Goal: Task Accomplishment & Management: Manage account settings

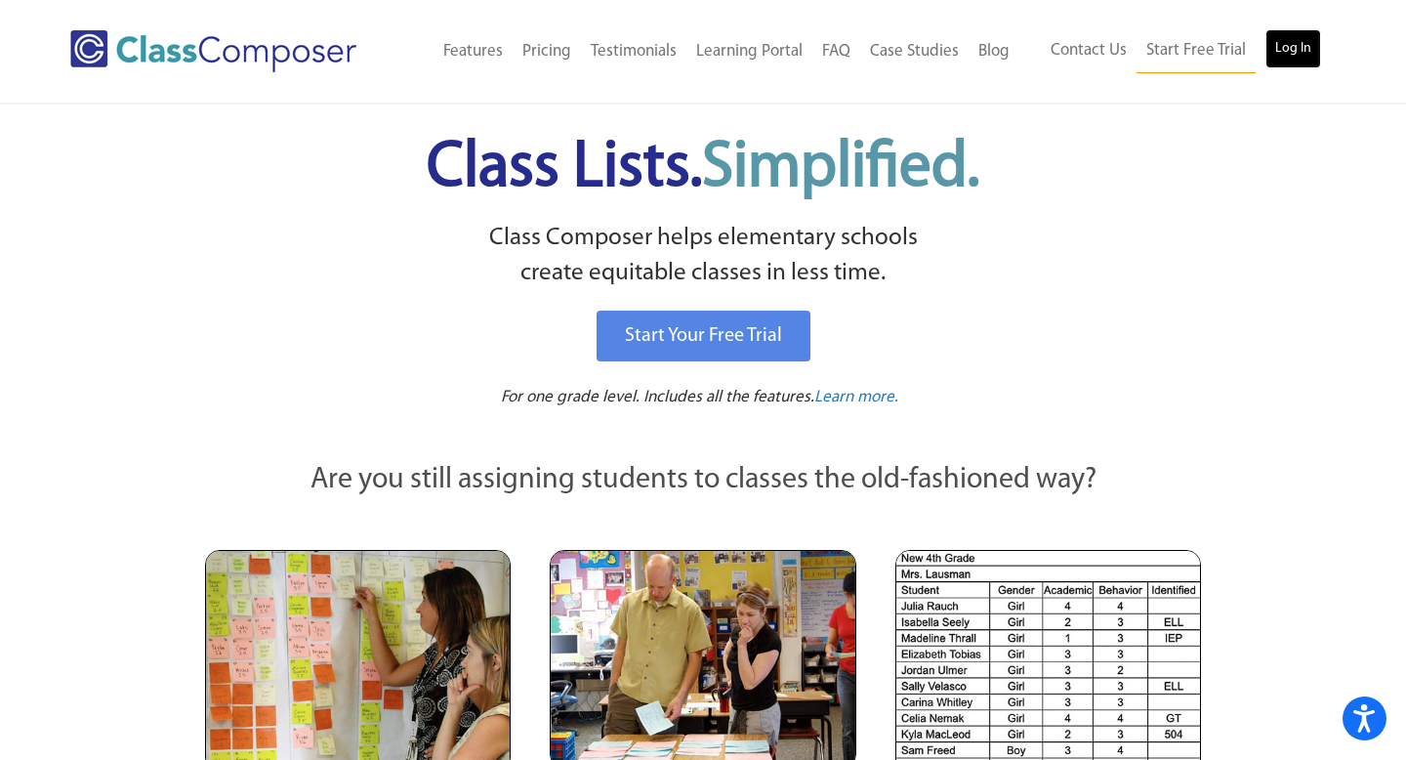
click at [1291, 48] on link "Log In" at bounding box center [1293, 48] width 56 height 39
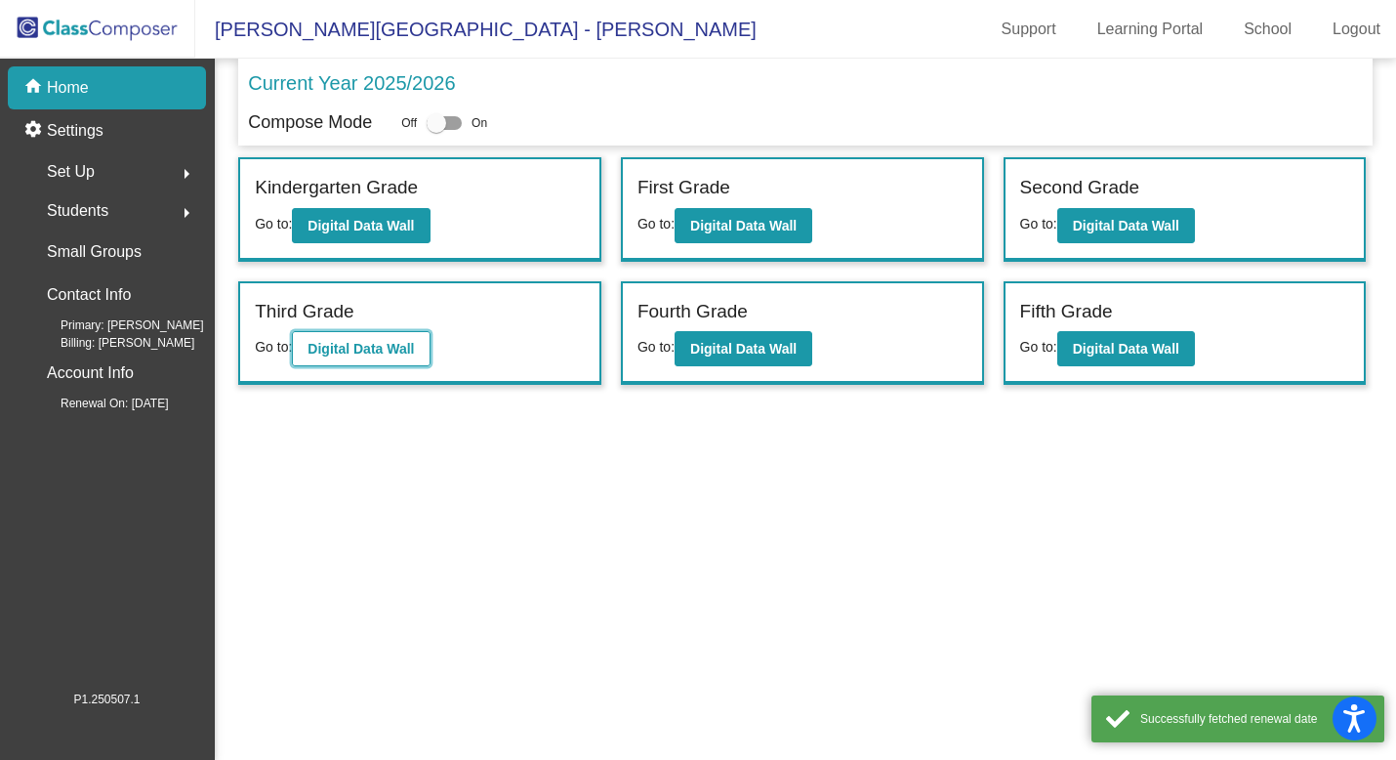
click at [364, 349] on b "Digital Data Wall" at bounding box center [361, 349] width 106 height 16
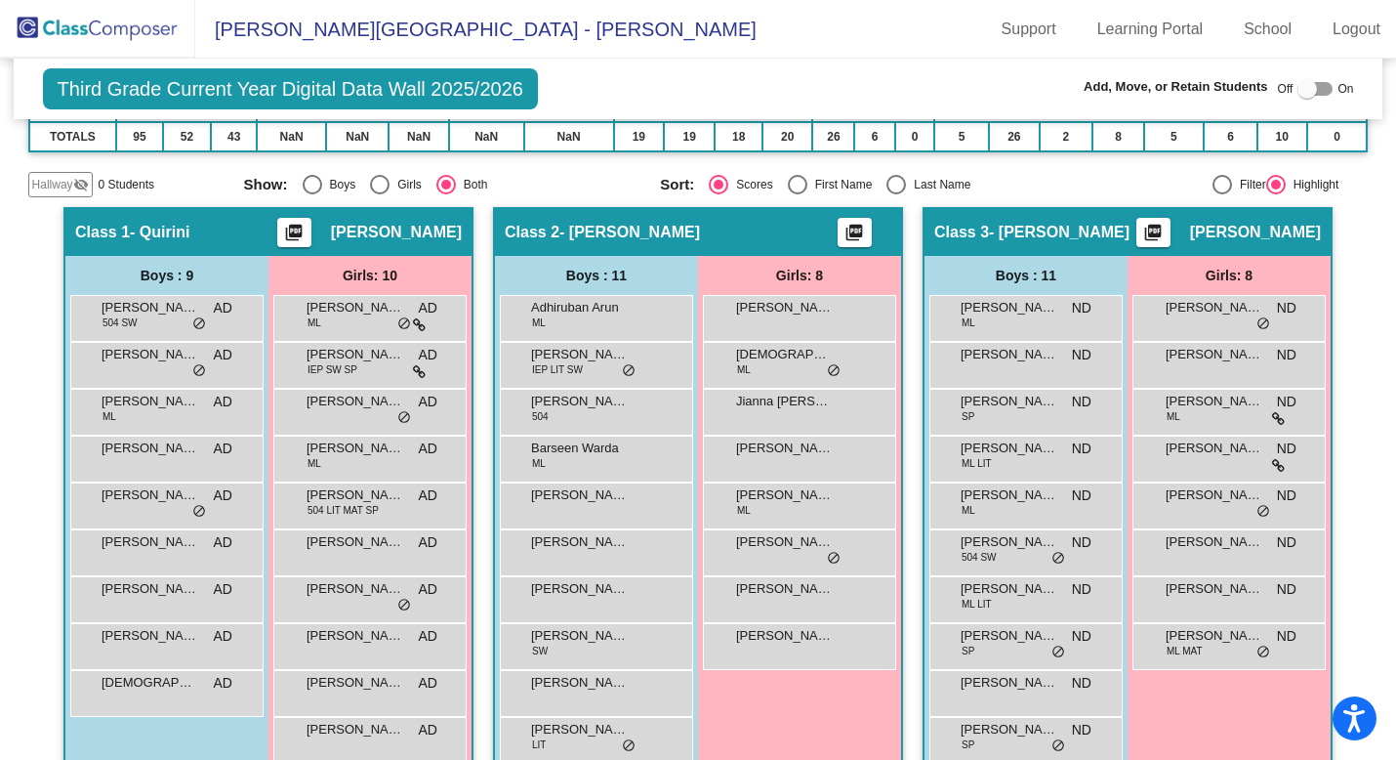
scroll to position [354, 0]
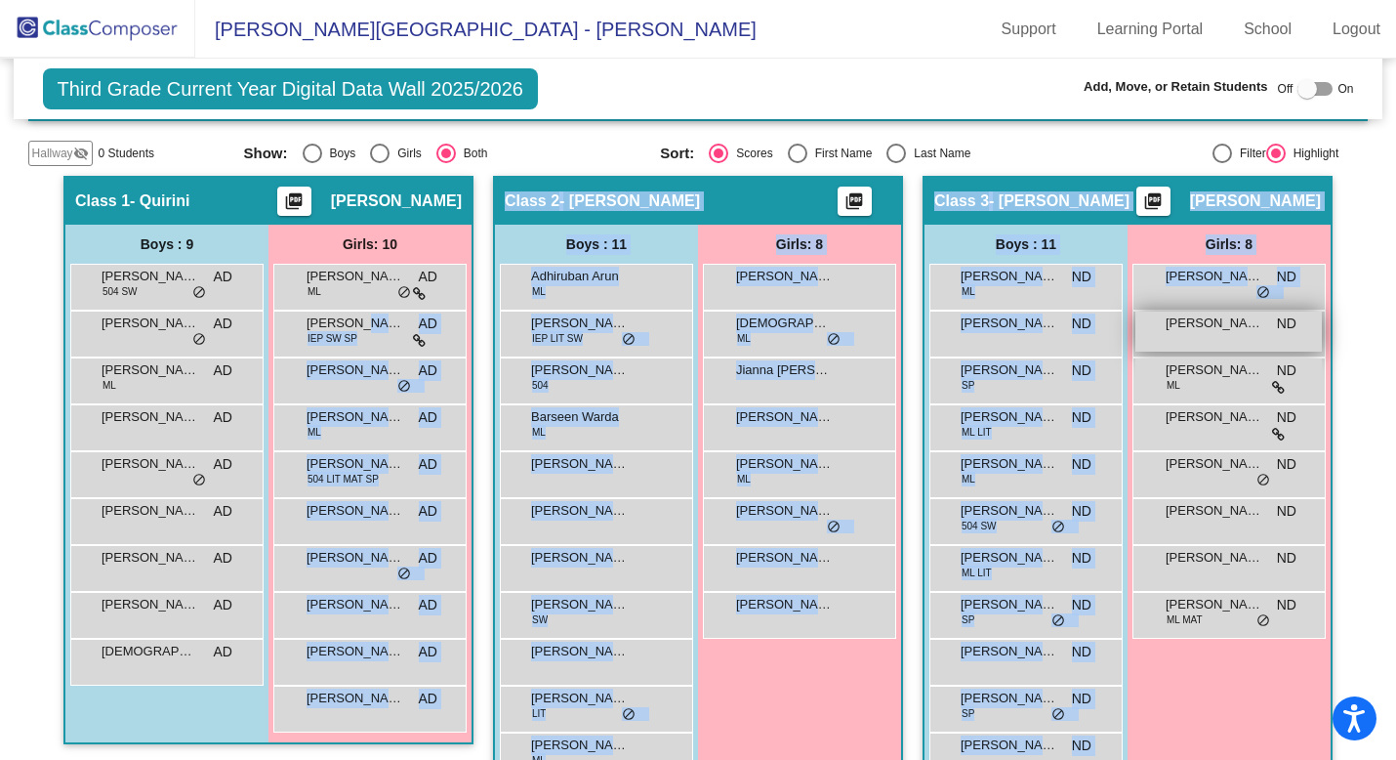
drag, startPoint x: 355, startPoint y: 327, endPoint x: 1217, endPoint y: 343, distance: 861.3
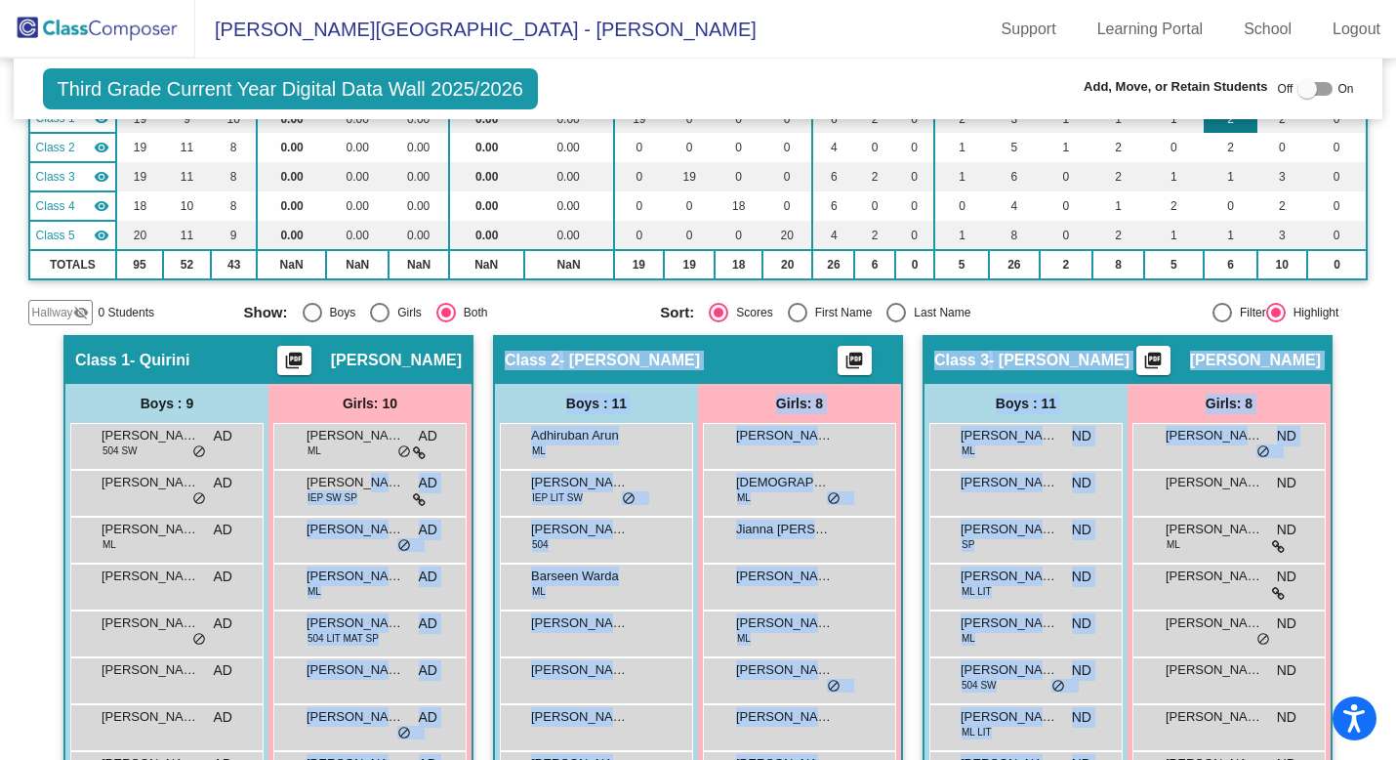
scroll to position [178, 0]
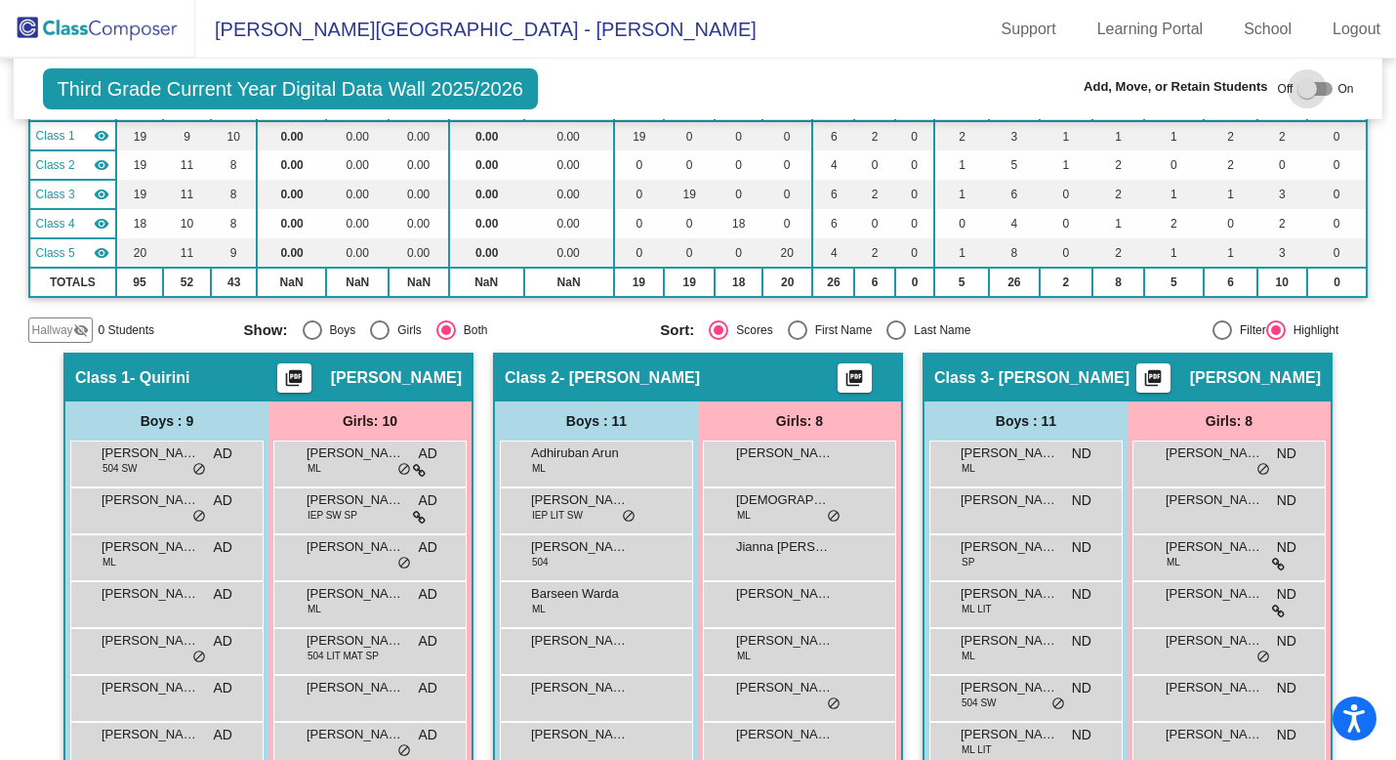
click at [1315, 91] on div at bounding box center [1315, 89] width 35 height 14
checkbox input "true"
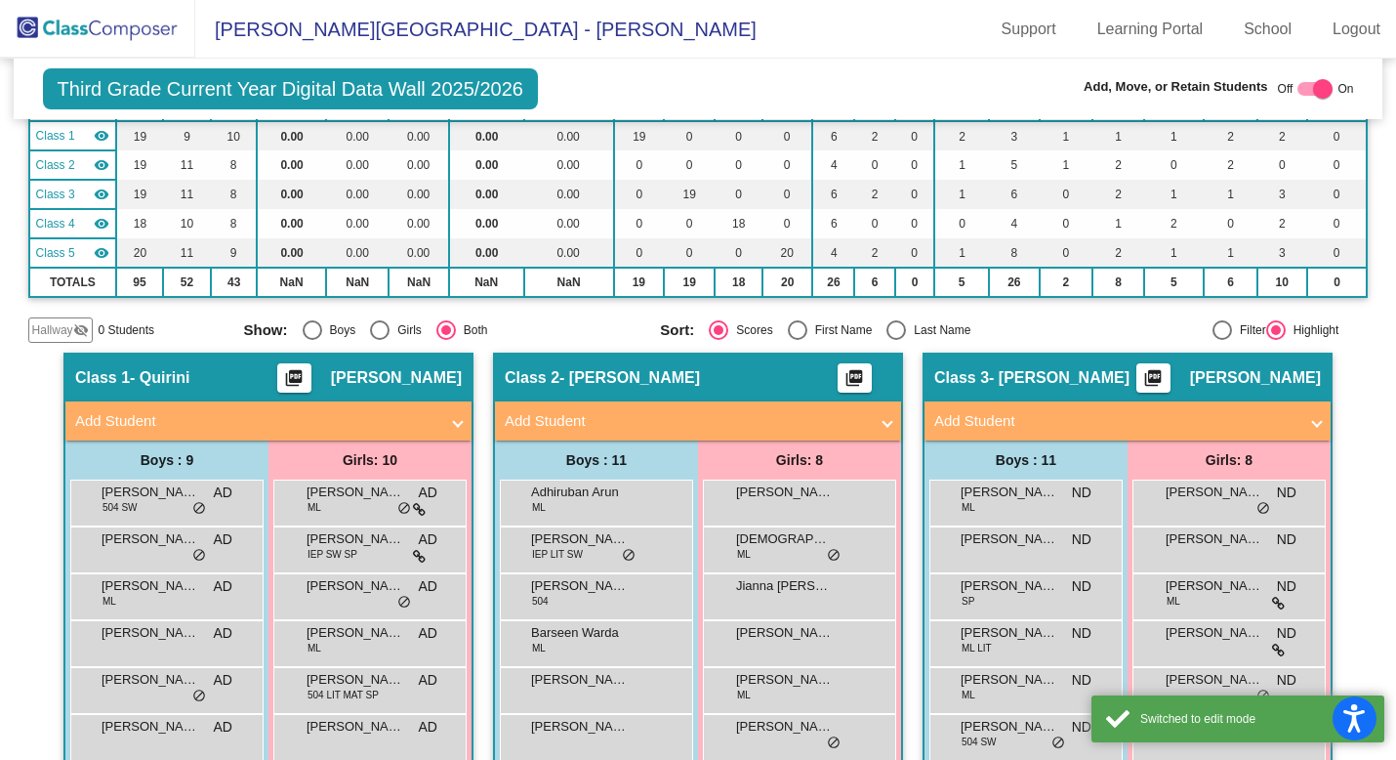
click at [964, 80] on div "Add, Move, or Retain Students Off On" at bounding box center [1157, 89] width 393 height 25
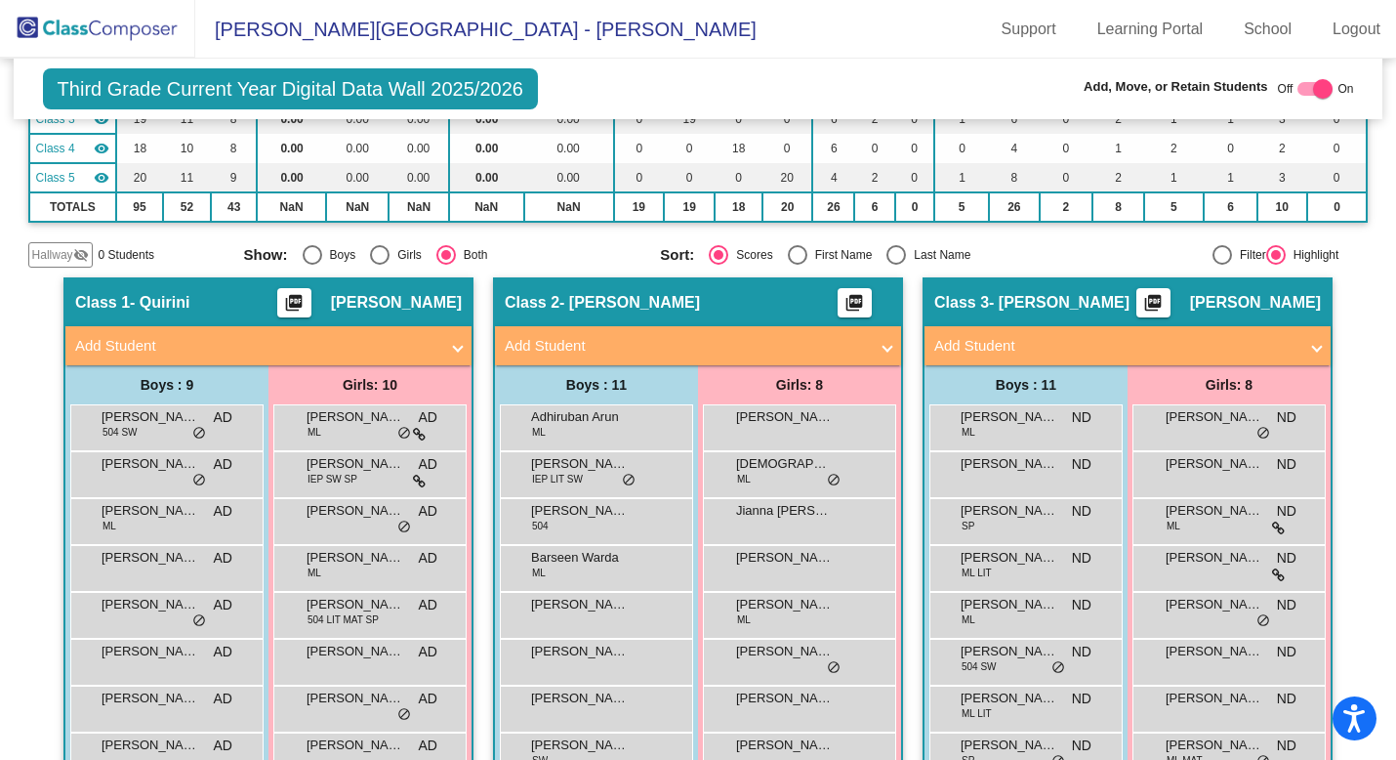
scroll to position [255, 0]
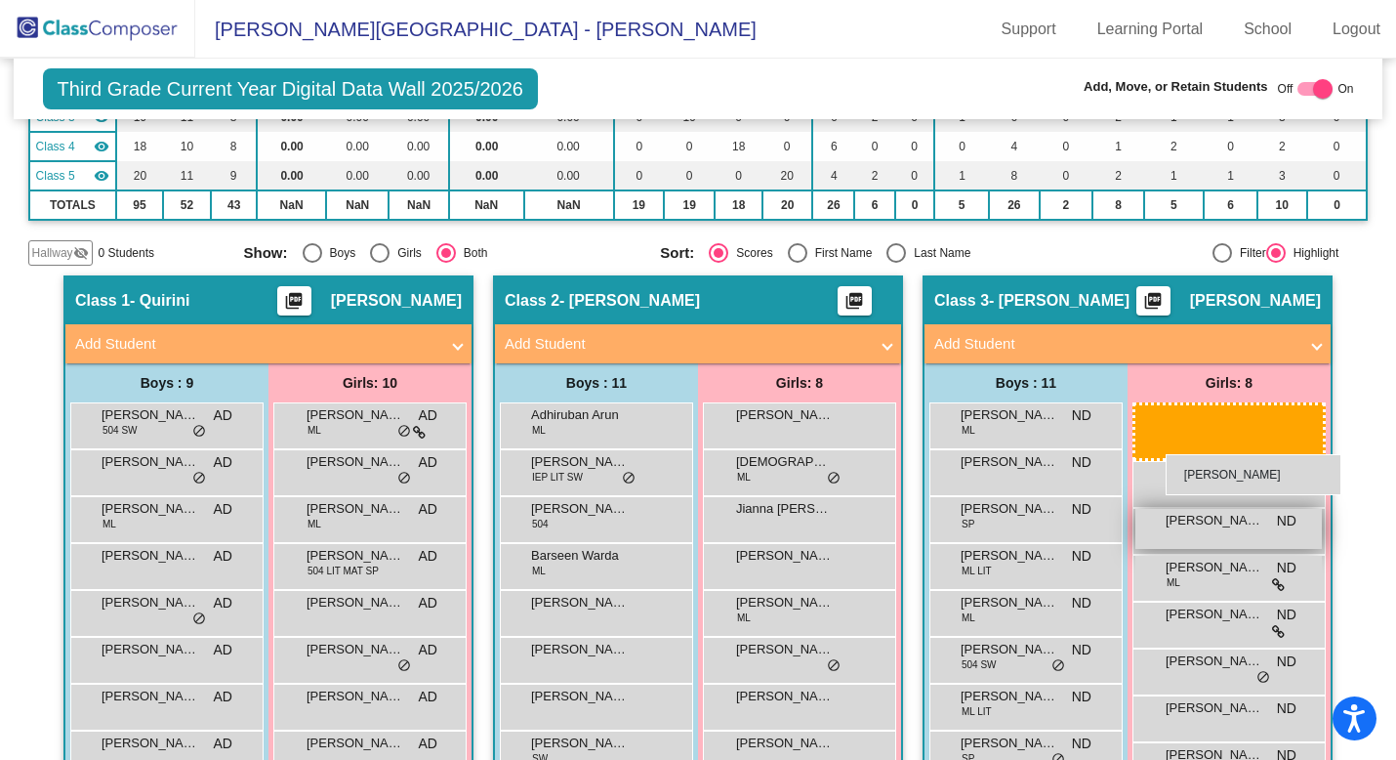
drag, startPoint x: 378, startPoint y: 463, endPoint x: 1165, endPoint y: 451, distance: 787.0
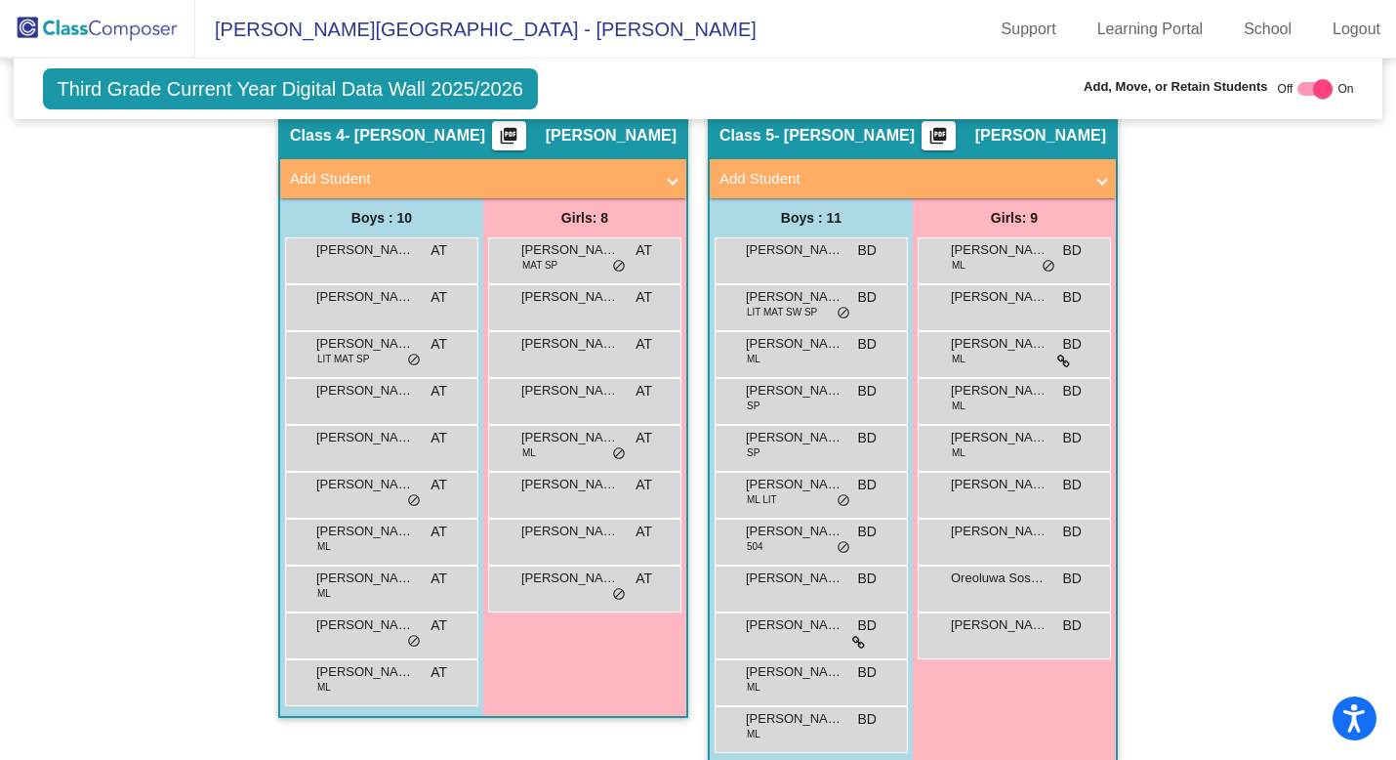
scroll to position [1117, 0]
